Goal: Find specific page/section: Find specific page/section

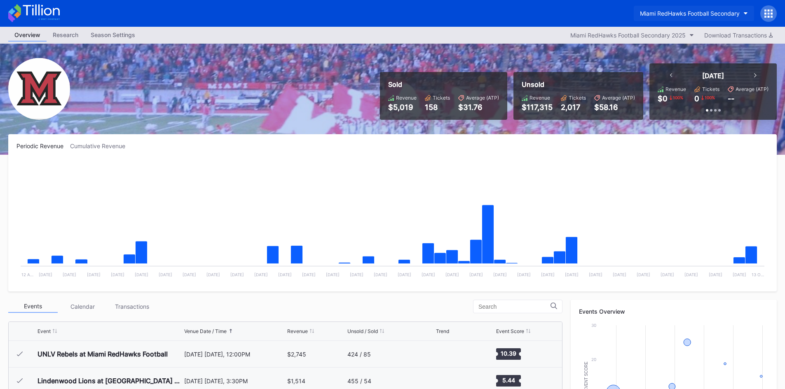
click at [650, 21] on button "Miami RedHawks Football Secondary" at bounding box center [694, 13] width 120 height 15
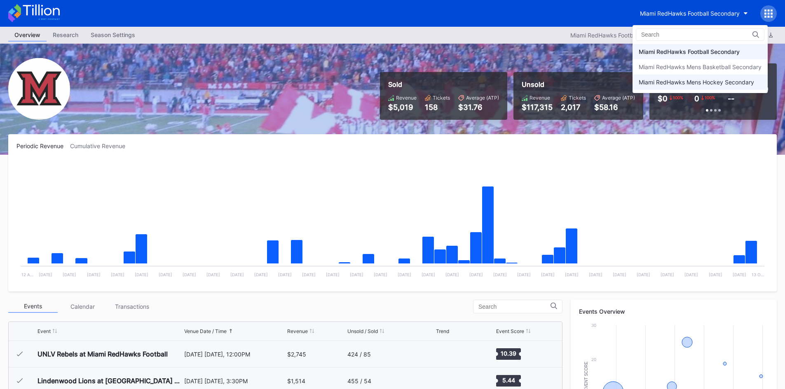
click at [658, 81] on div "Miami RedHawks Mens Hockey Secondary" at bounding box center [696, 82] width 115 height 7
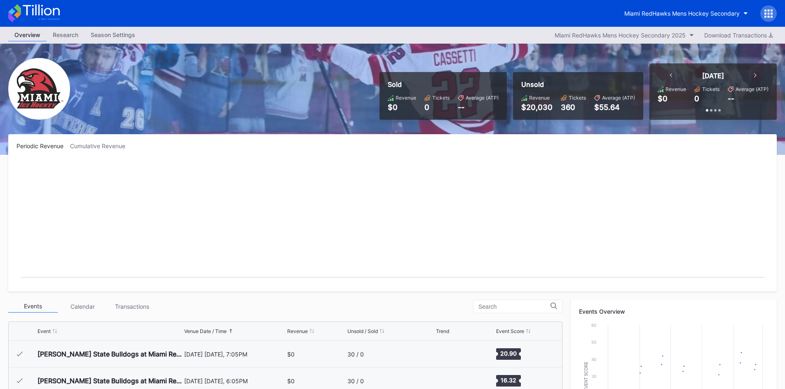
scroll to position [54, 0]
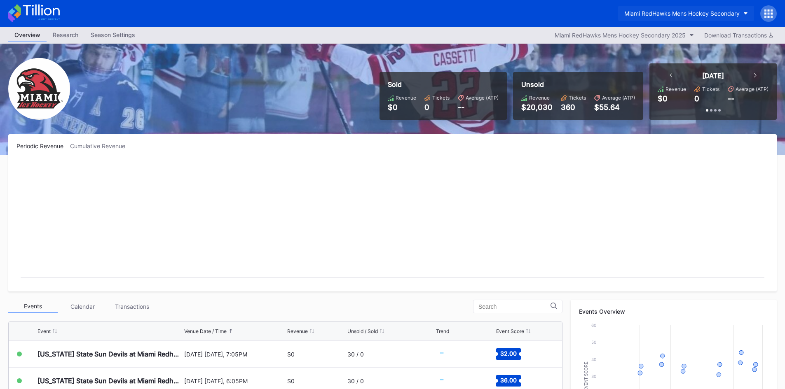
click at [670, 19] on button "Miami RedHawks Mens Hockey Secondary" at bounding box center [686, 13] width 136 height 15
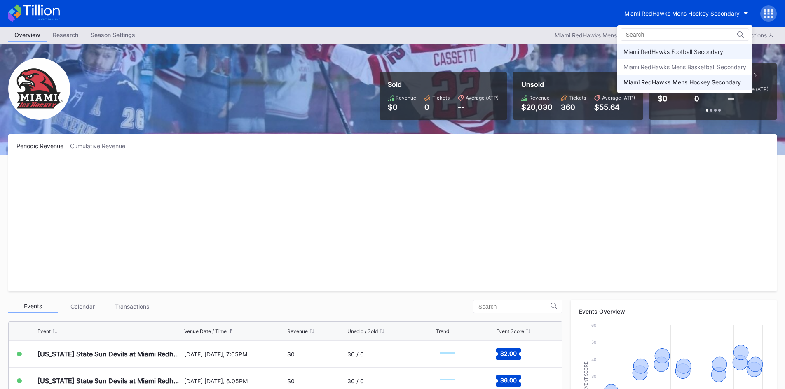
click at [672, 51] on div "Miami RedHawks Football Secondary" at bounding box center [673, 51] width 100 height 7
